Goal: Task Accomplishment & Management: Use online tool/utility

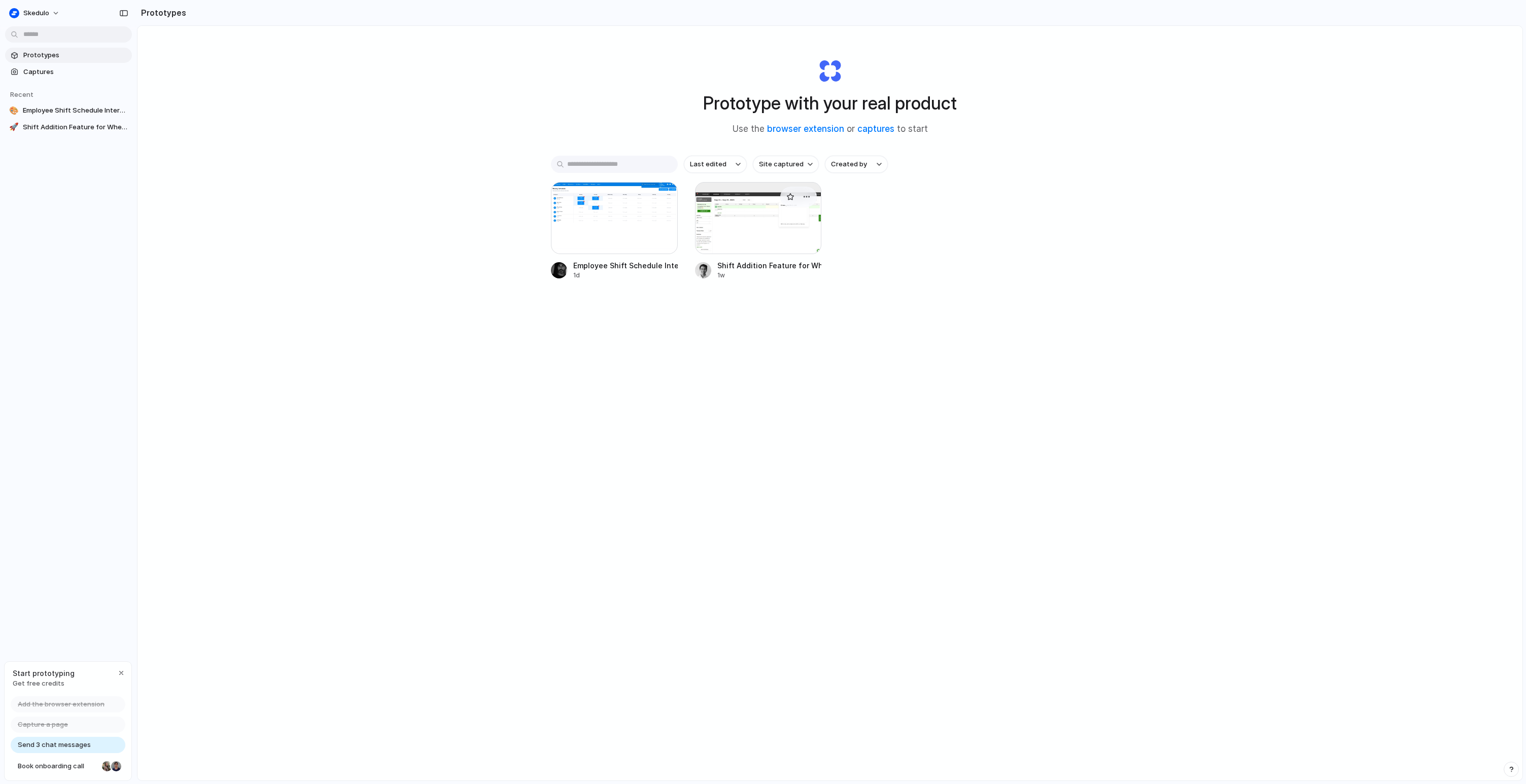
click at [748, 236] on div at bounding box center [758, 218] width 127 height 72
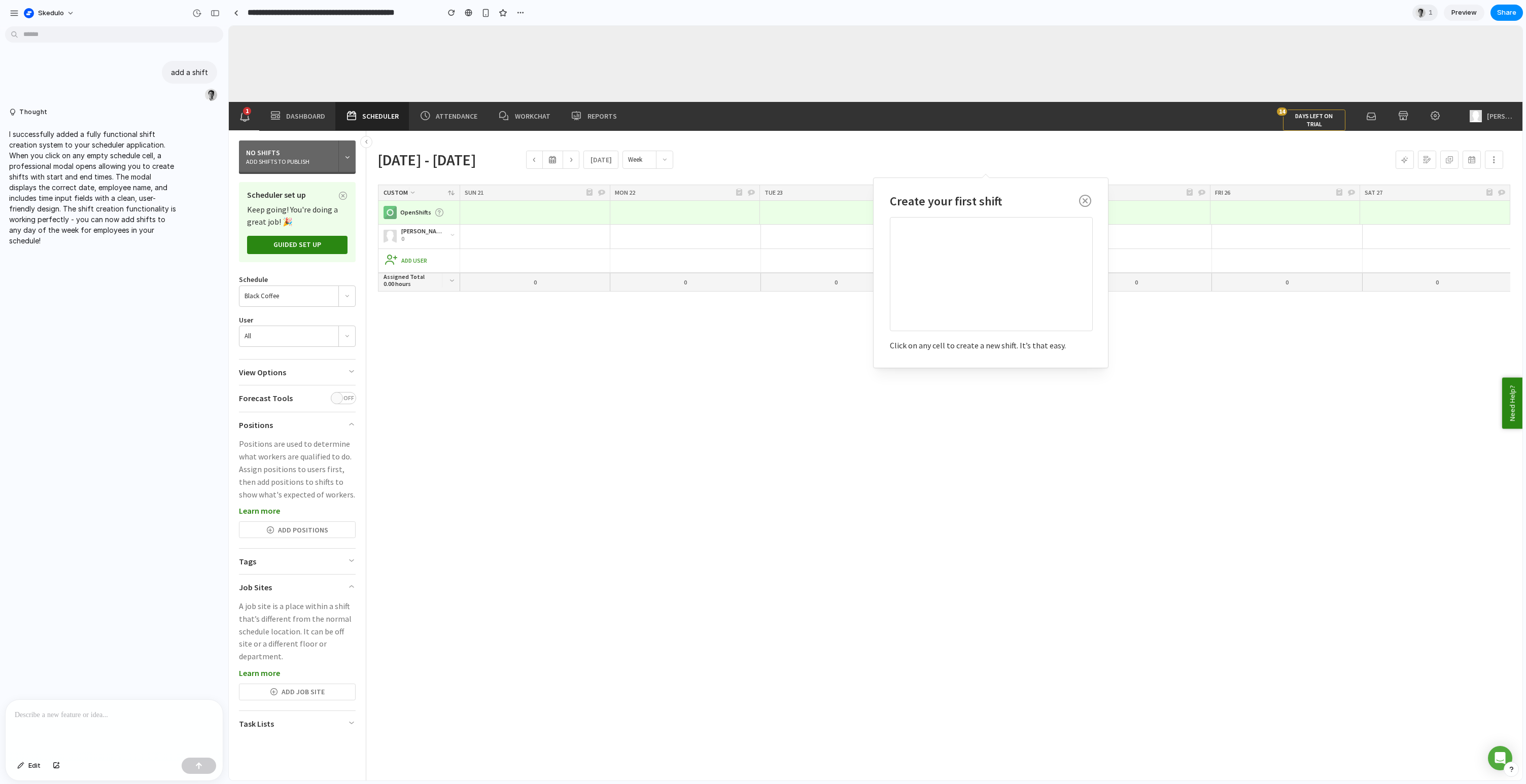
click at [654, 309] on div "[PERSON_NAME] 0 Add a shift Add a shift Add a shift Add a shift Add a shift Add…" at bounding box center [943, 500] width 1140 height 551
click at [535, 237] on div "Add a shift" at bounding box center [542, 236] width 33 height 11
click at [1084, 203] on icon "button" at bounding box center [1085, 203] width 12 height 16
click at [1082, 198] on icon "button" at bounding box center [1085, 203] width 12 height 16
click at [1216, 340] on div "[PERSON_NAME] 0 Add a shift Add a shift Add a shift Add a shift Add a shift Add…" at bounding box center [943, 500] width 1140 height 551
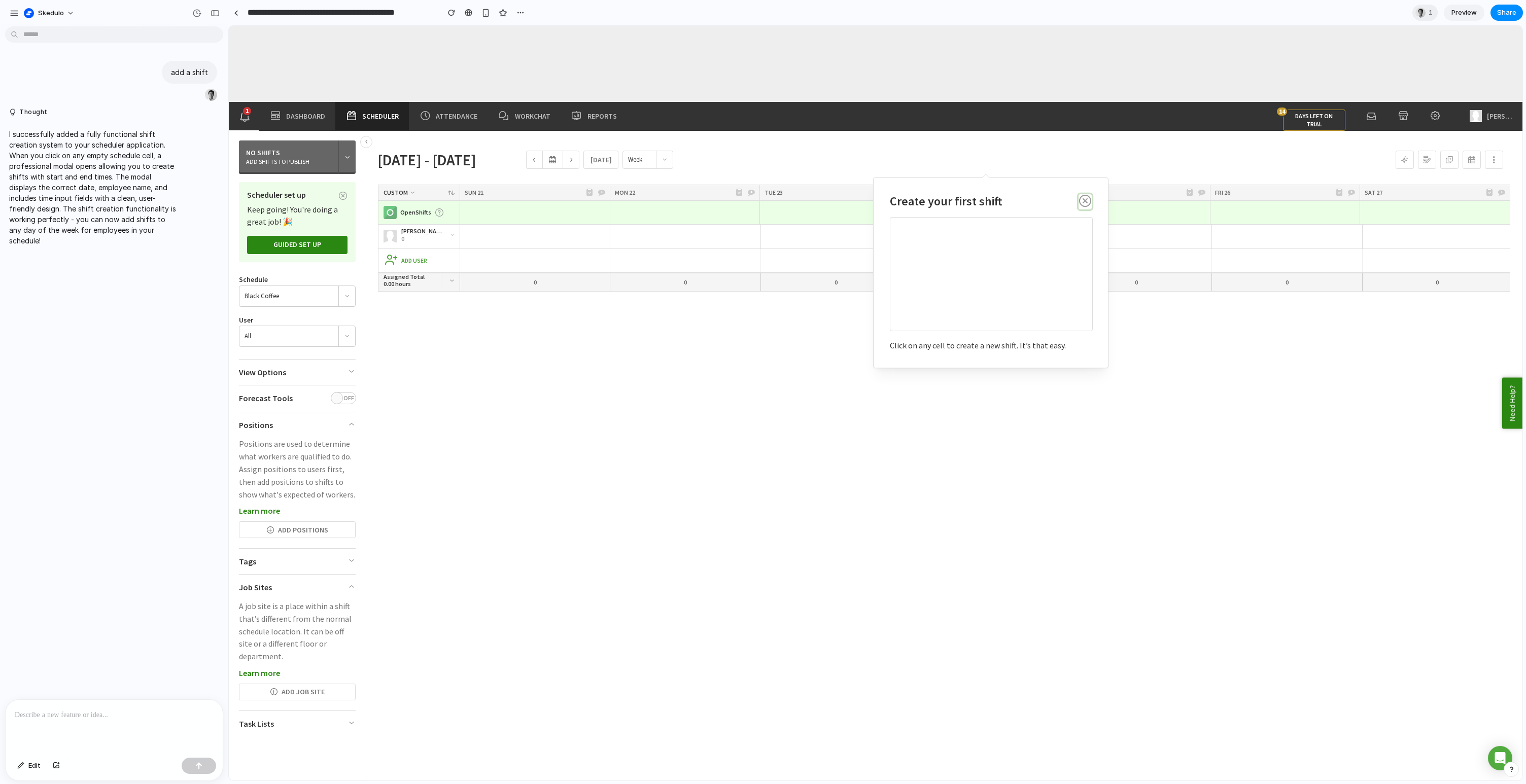
click at [1086, 200] on icon "button" at bounding box center [1085, 203] width 12 height 16
click at [1084, 204] on icon "button" at bounding box center [1085, 203] width 12 height 16
click at [679, 235] on div "Add a shift" at bounding box center [692, 236] width 33 height 11
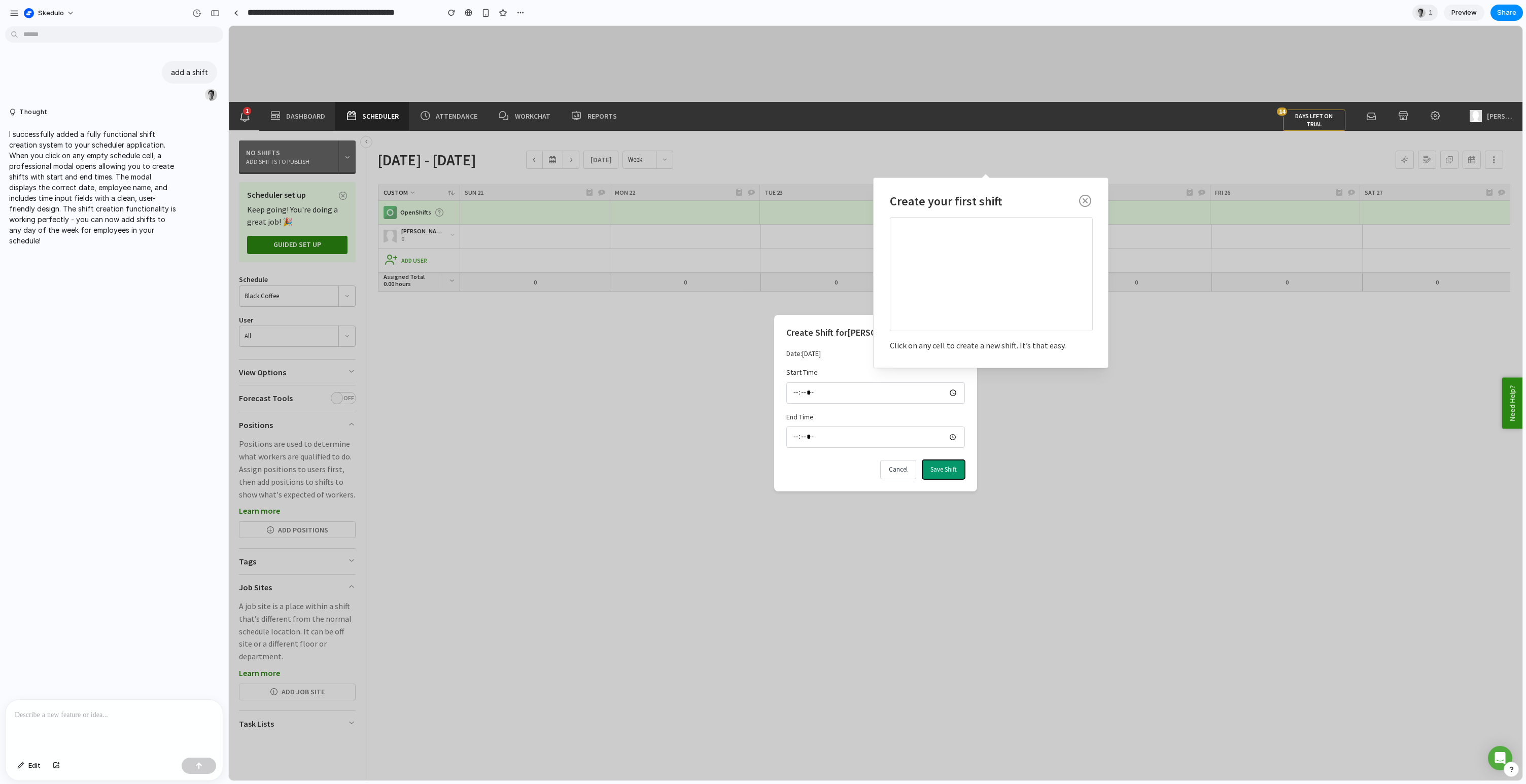
click at [936, 467] on button "Save Shift" at bounding box center [943, 469] width 43 height 19
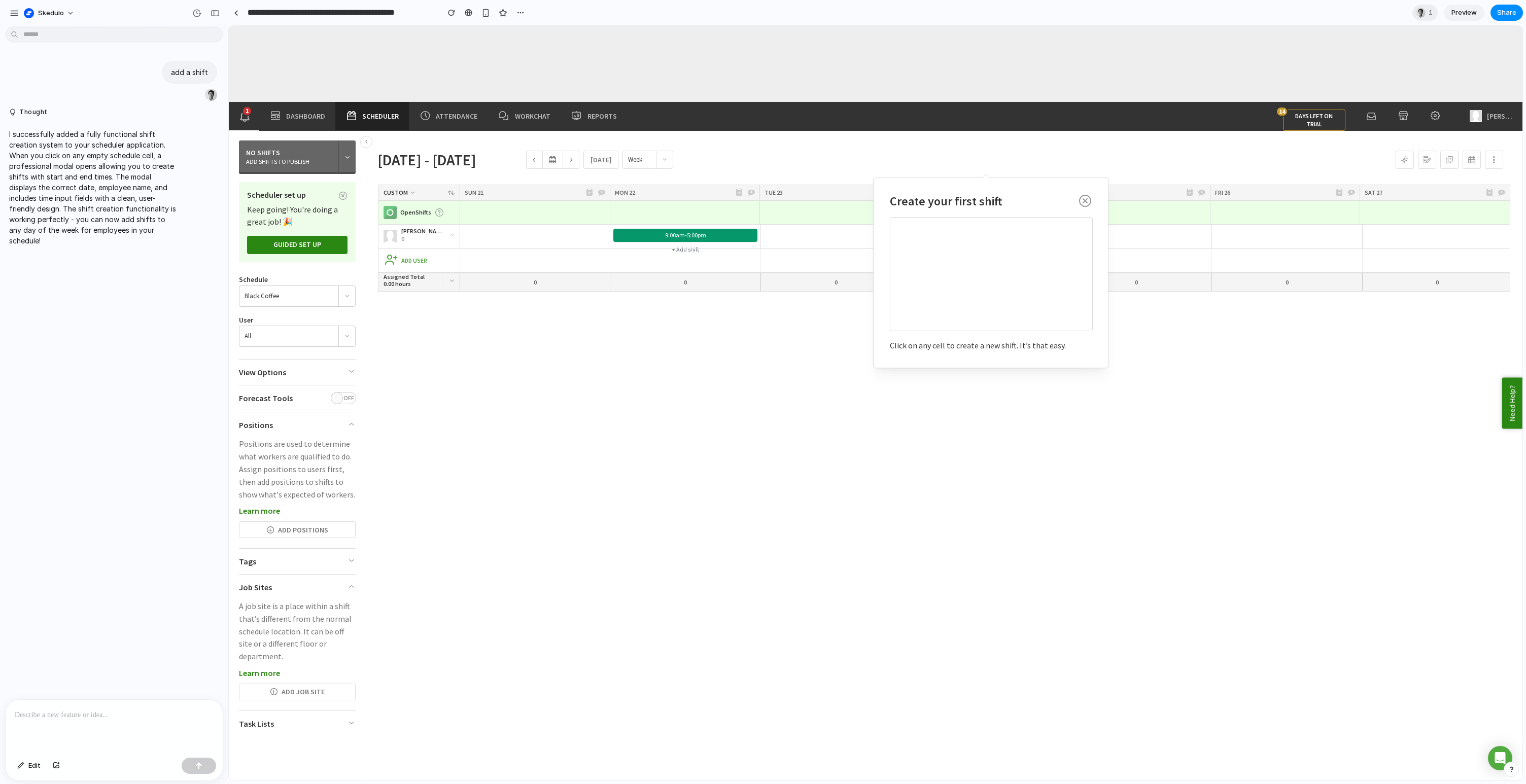
click at [656, 234] on div "9:00am - 5:00pm" at bounding box center [684, 235] width 144 height 14
click at [18, 14] on div "button" at bounding box center [14, 13] width 9 height 9
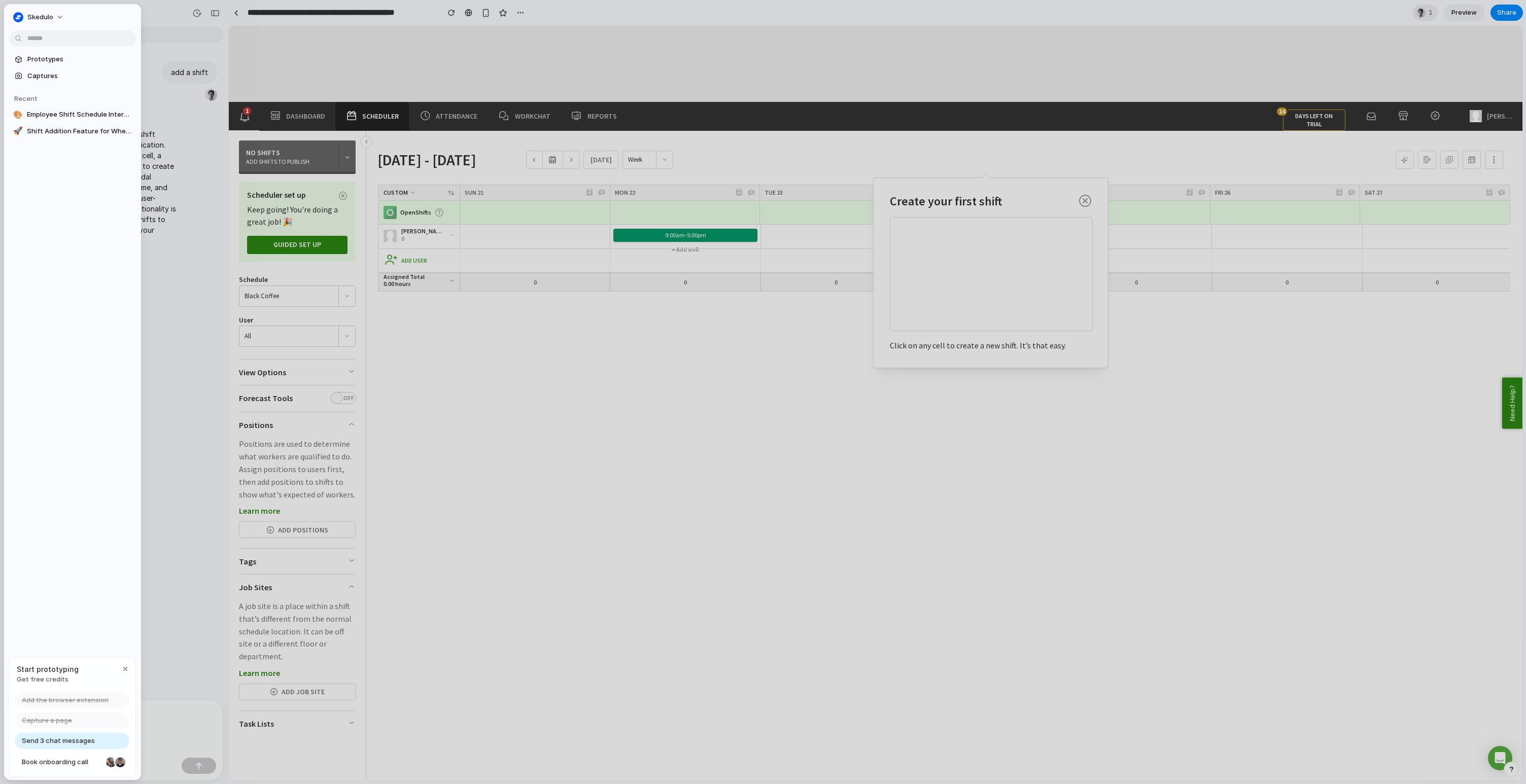
click at [40, 58] on span "Prototypes" at bounding box center [79, 59] width 105 height 10
